Goal: Information Seeking & Learning: Learn about a topic

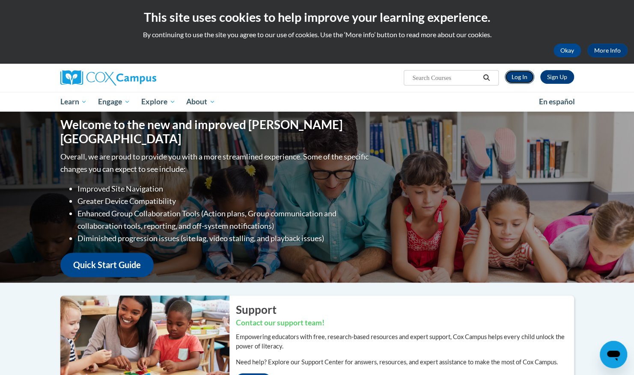
click at [510, 77] on link "Log In" at bounding box center [519, 77] width 30 height 14
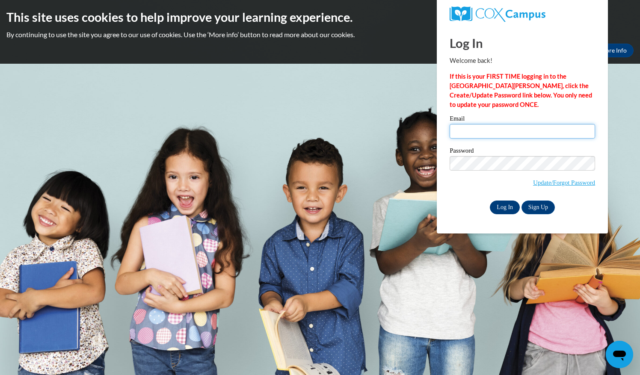
type input "[EMAIL_ADDRESS][PERSON_NAME][PERSON_NAME][DOMAIN_NAME]"
click at [506, 204] on input "Log In" at bounding box center [505, 208] width 30 height 14
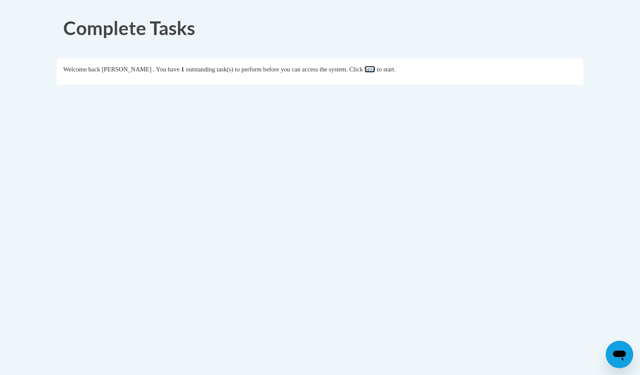
click at [375, 69] on link "here" at bounding box center [369, 69] width 11 height 7
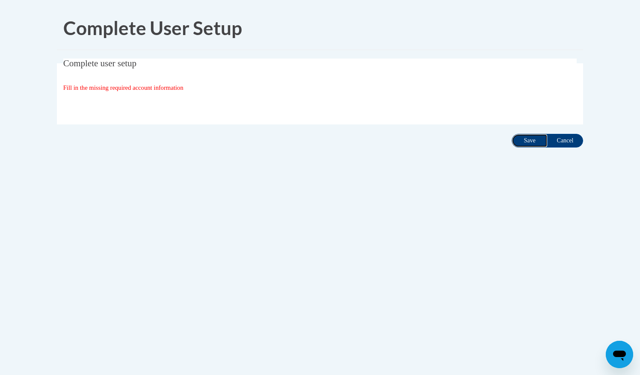
click at [515, 142] on input "Save" at bounding box center [530, 141] width 36 height 14
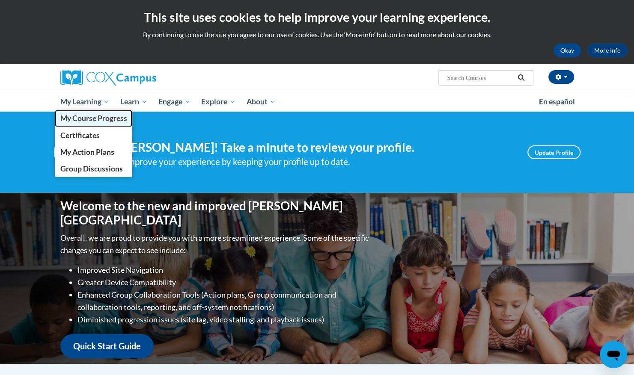
click at [86, 121] on span "My Course Progress" at bounding box center [93, 118] width 67 height 9
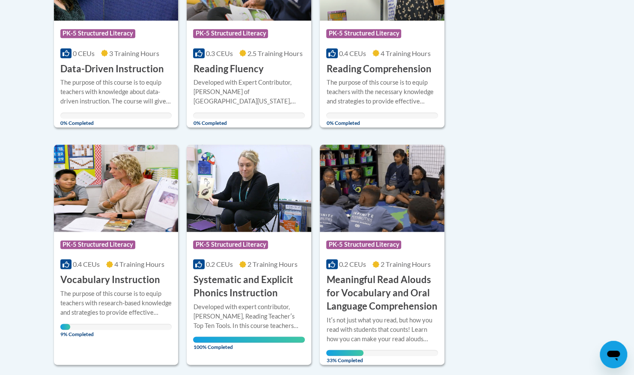
scroll to position [516, 0]
click at [92, 275] on h3 "Vocabulary Instruction" at bounding box center [110, 280] width 100 height 13
click at [107, 283] on h3 "Vocabulary Instruction" at bounding box center [110, 280] width 100 height 13
click at [108, 225] on img at bounding box center [116, 188] width 124 height 87
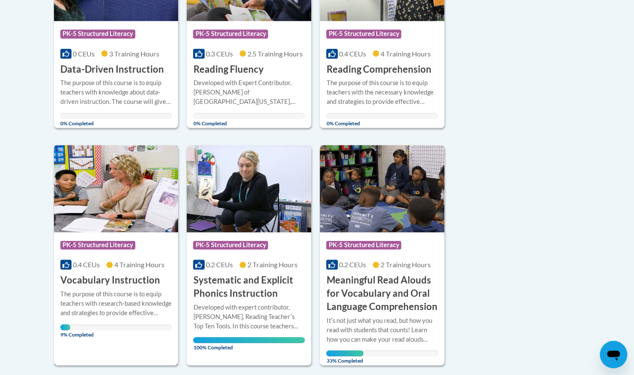
click at [108, 225] on img at bounding box center [116, 188] width 124 height 87
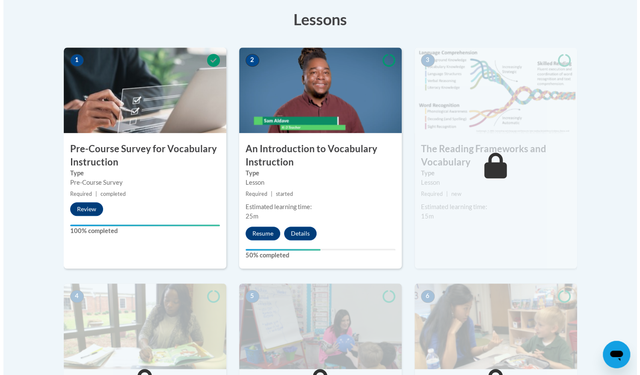
scroll to position [241, 0]
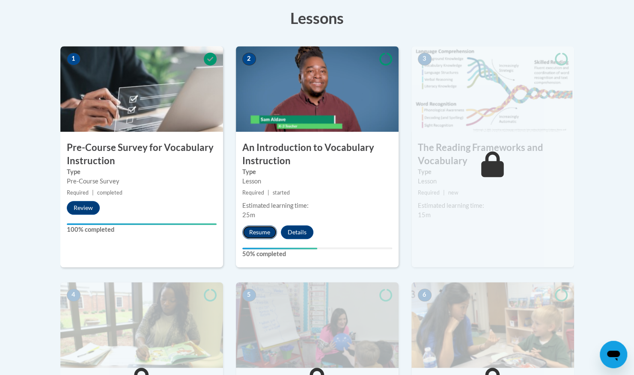
click at [263, 230] on button "Resume" at bounding box center [259, 232] width 35 height 14
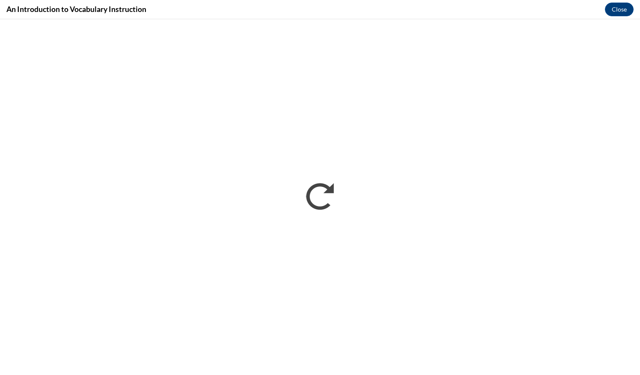
scroll to position [0, 0]
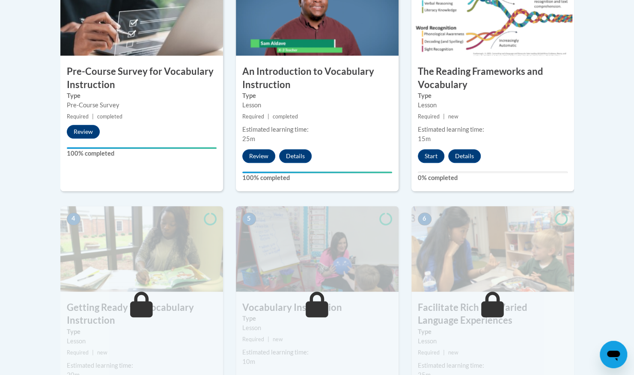
scroll to position [309, 0]
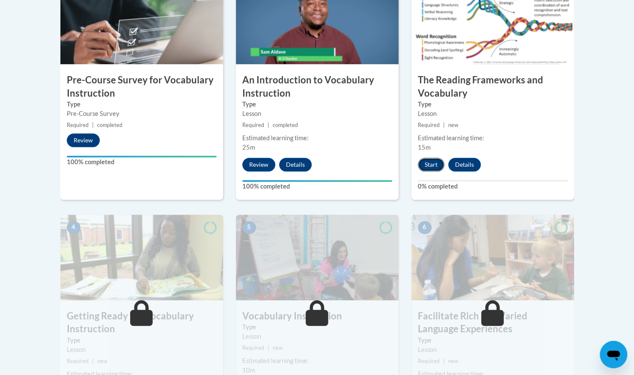
click at [429, 170] on button "Start" at bounding box center [431, 165] width 27 height 14
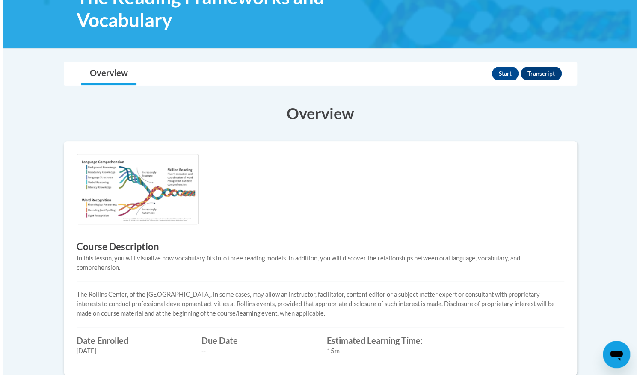
scroll to position [133, 0]
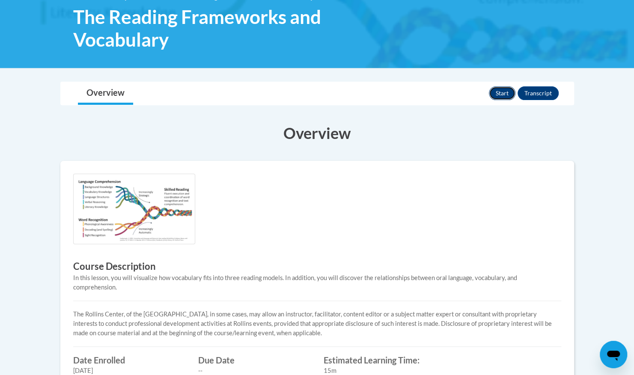
click at [497, 92] on button "Start" at bounding box center [502, 93] width 27 height 14
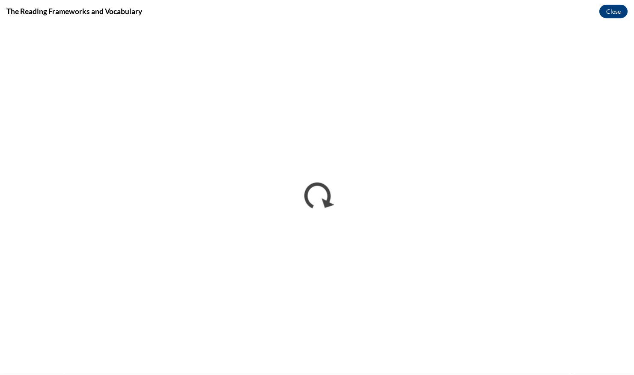
scroll to position [0, 0]
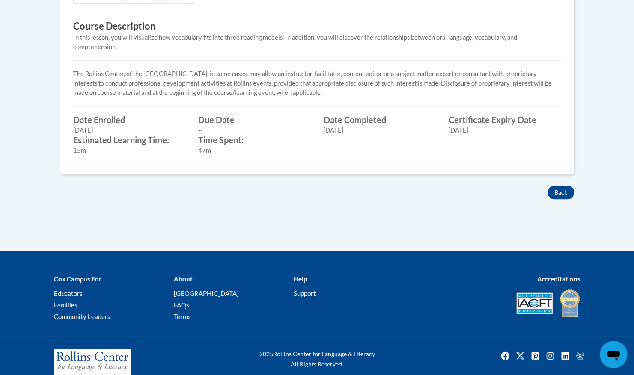
scroll to position [387, 0]
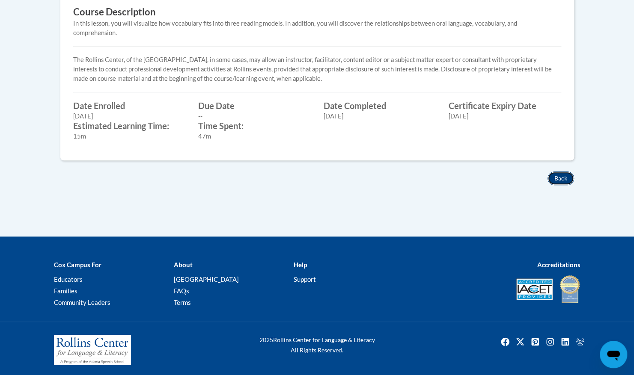
click at [563, 172] on button "Back" at bounding box center [560, 179] width 27 height 14
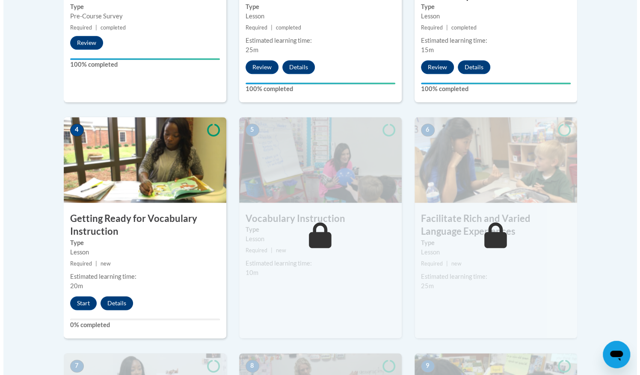
scroll to position [406, 0]
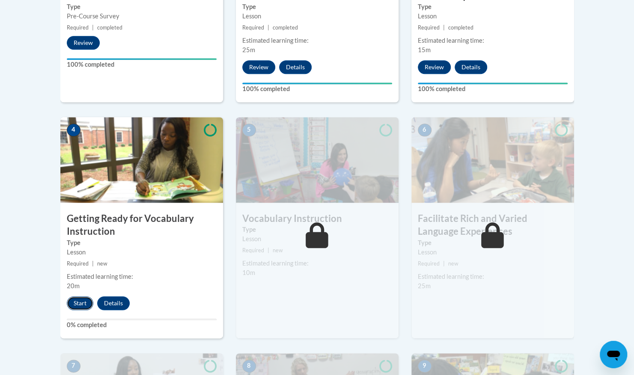
click at [81, 300] on button "Start" at bounding box center [80, 303] width 27 height 14
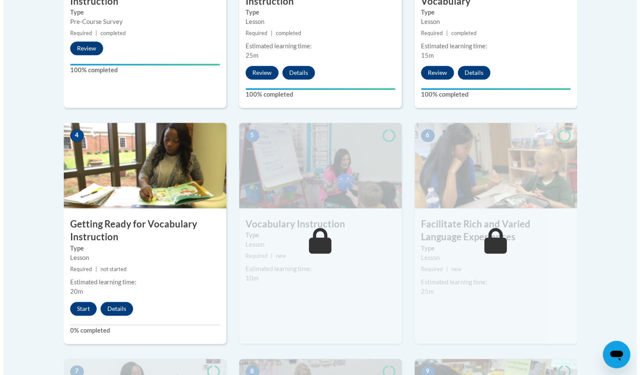
scroll to position [410, 0]
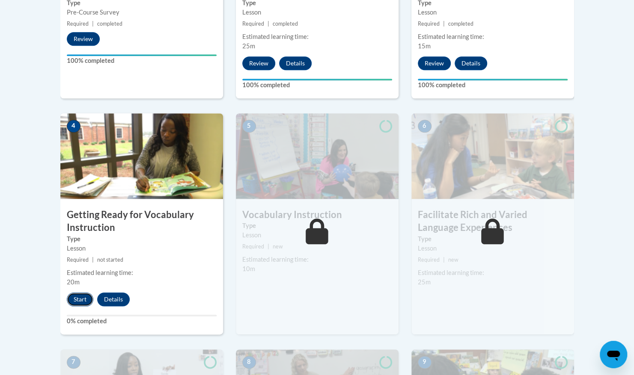
click at [86, 295] on button "Start" at bounding box center [80, 300] width 27 height 14
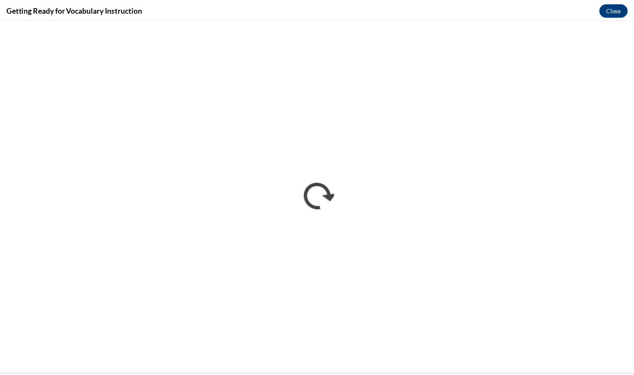
scroll to position [0, 0]
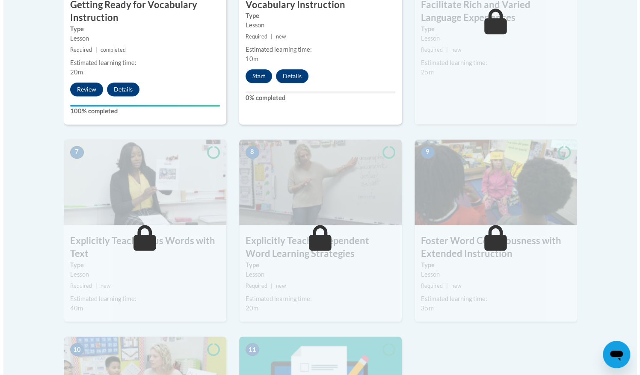
scroll to position [618, 0]
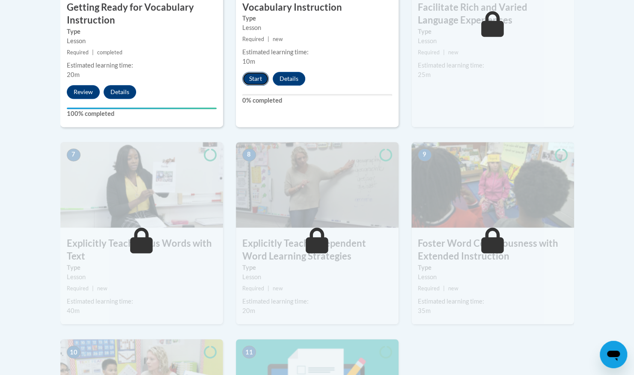
click at [256, 84] on button "Start" at bounding box center [255, 79] width 27 height 14
click at [261, 88] on div "5 Vocabulary Instruction Type Lesson Required | new Estimated learning time: 10…" at bounding box center [317, 16] width 163 height 221
click at [257, 79] on button "Start" at bounding box center [255, 79] width 27 height 14
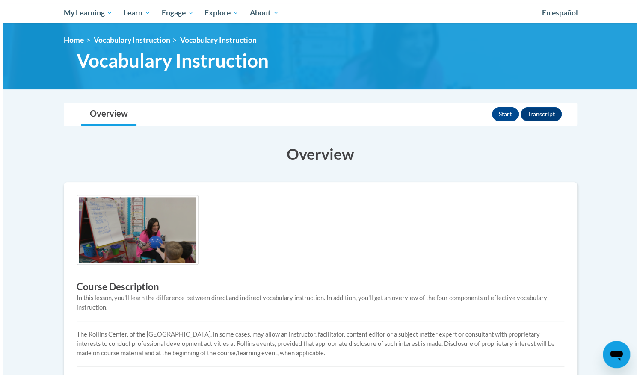
scroll to position [92, 0]
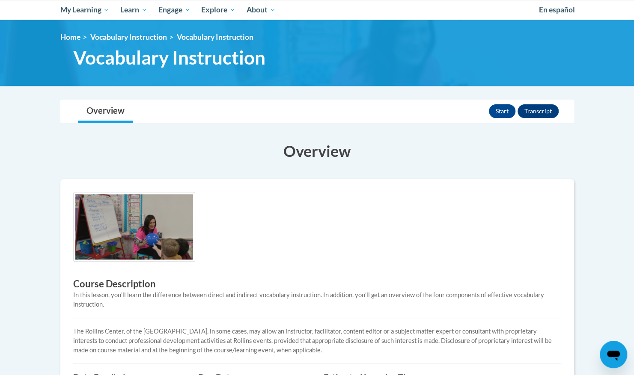
click at [505, 103] on div "Start Transcript" at bounding box center [525, 111] width 72 height 22
click at [505, 107] on button "Start" at bounding box center [502, 111] width 27 height 14
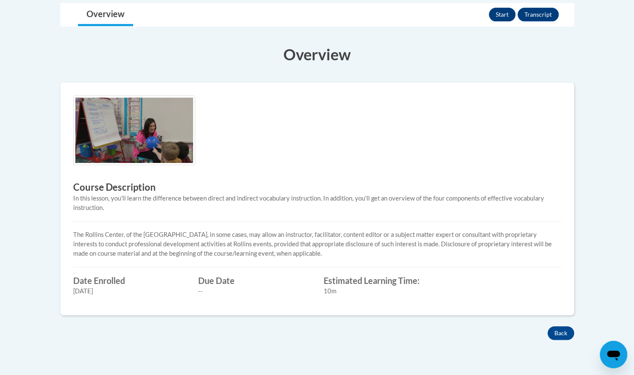
scroll to position [188, 0]
click at [555, 330] on button "Back" at bounding box center [560, 334] width 27 height 14
click at [563, 333] on button "Back" at bounding box center [560, 334] width 27 height 14
click at [564, 334] on button "Back" at bounding box center [560, 334] width 27 height 14
click at [591, 330] on body "This site uses cookies to help improve your learning experience. By continuing …" at bounding box center [317, 172] width 634 height 721
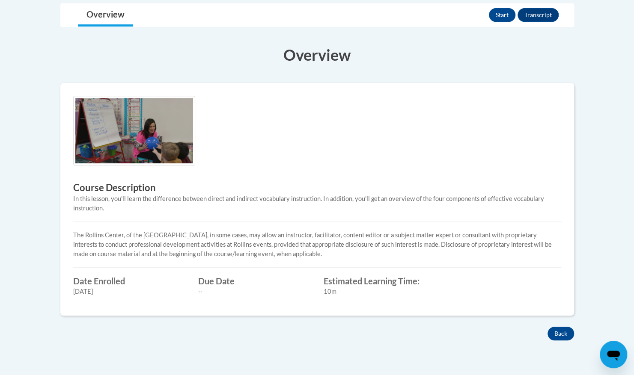
click at [591, 330] on body "This site uses cookies to help improve your learning experience. By continuing …" at bounding box center [317, 172] width 634 height 721
drag, startPoint x: 591, startPoint y: 330, endPoint x: 551, endPoint y: 331, distance: 40.2
click at [551, 331] on button "Back" at bounding box center [560, 334] width 27 height 14
click at [568, 331] on button "Back" at bounding box center [560, 334] width 27 height 14
click at [567, 331] on button "Back" at bounding box center [560, 334] width 27 height 14
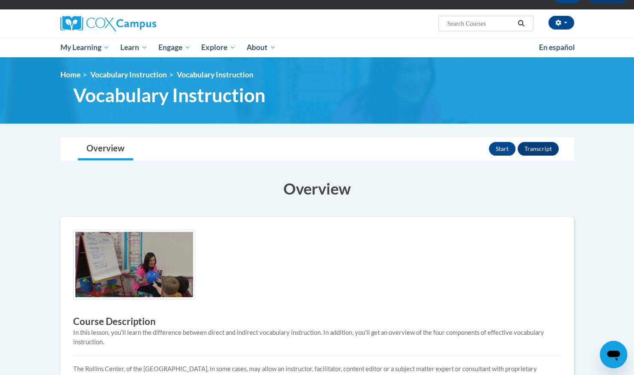
scroll to position [52, 0]
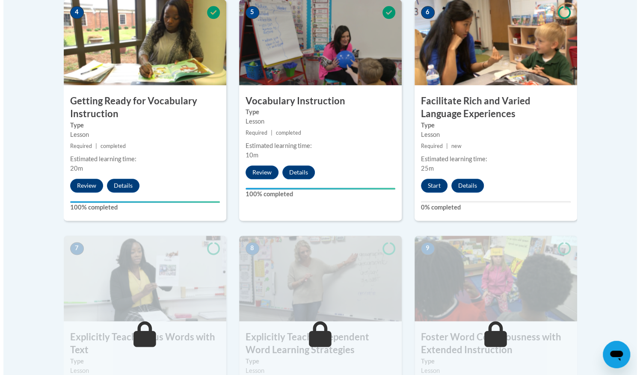
scroll to position [527, 0]
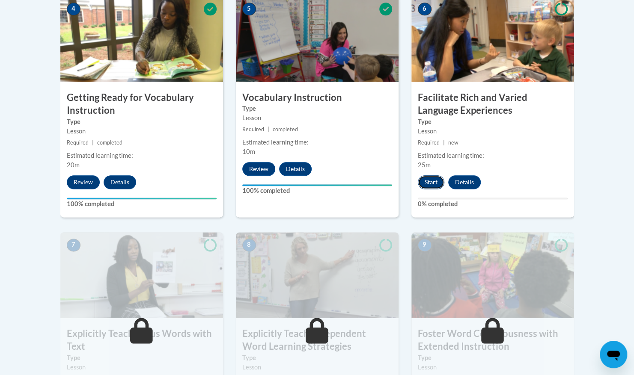
click at [434, 175] on button "Start" at bounding box center [431, 182] width 27 height 14
click at [433, 178] on button "Start" at bounding box center [431, 182] width 27 height 14
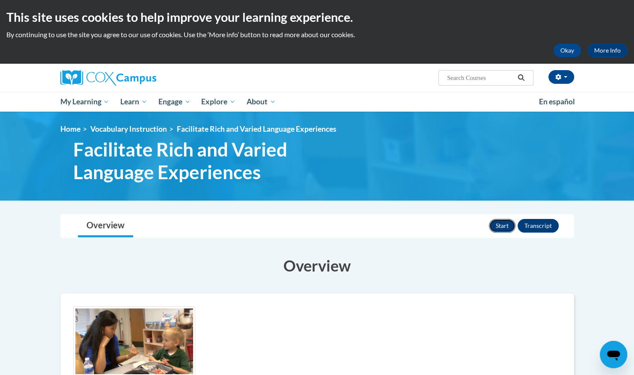
click at [501, 228] on button "Start" at bounding box center [502, 226] width 27 height 14
